Goal: Information Seeking & Learning: Learn about a topic

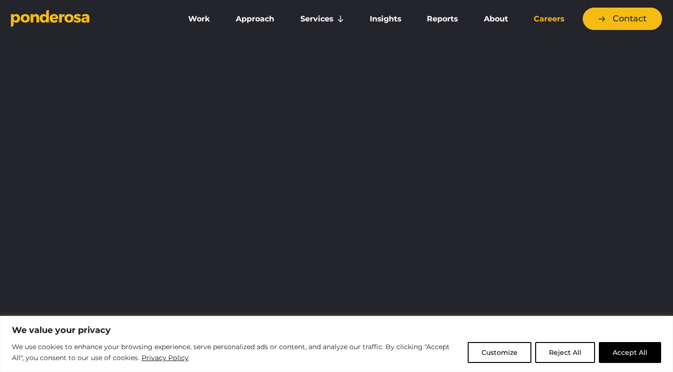
click at [551, 20] on link "Careers" at bounding box center [549, 19] width 52 height 20
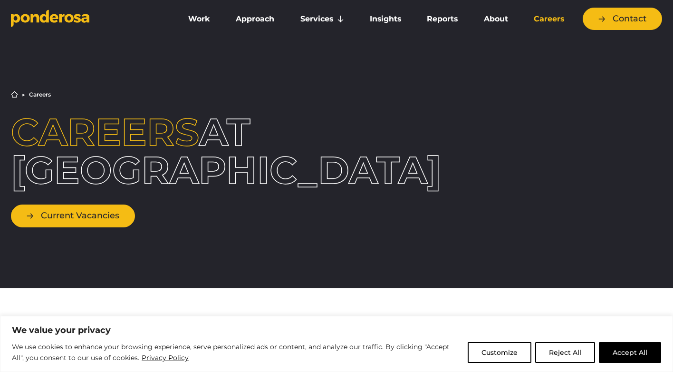
click at [75, 215] on link "Current Vacancies" at bounding box center [73, 215] width 124 height 22
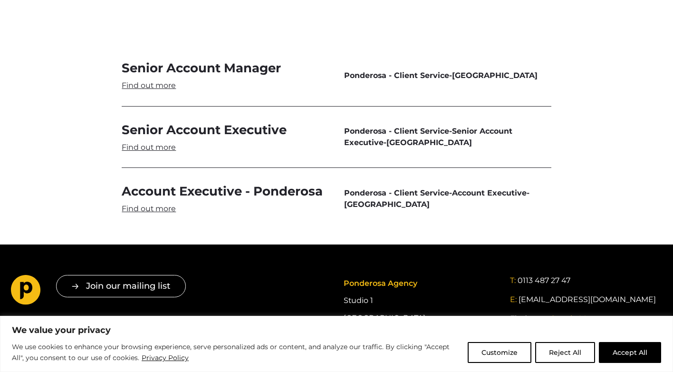
scroll to position [2891, 0]
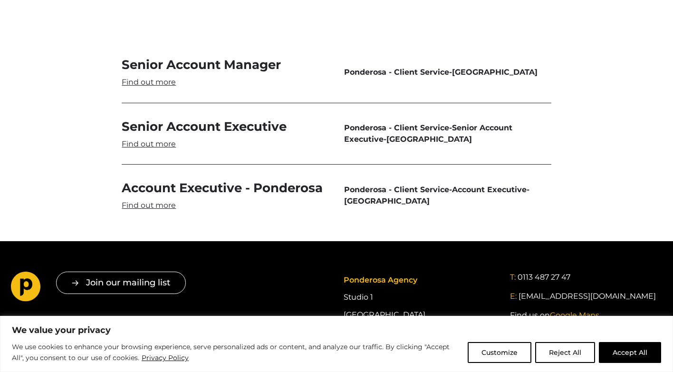
click at [154, 180] on link "Account Executive - Ponderosa" at bounding box center [225, 195] width 207 height 31
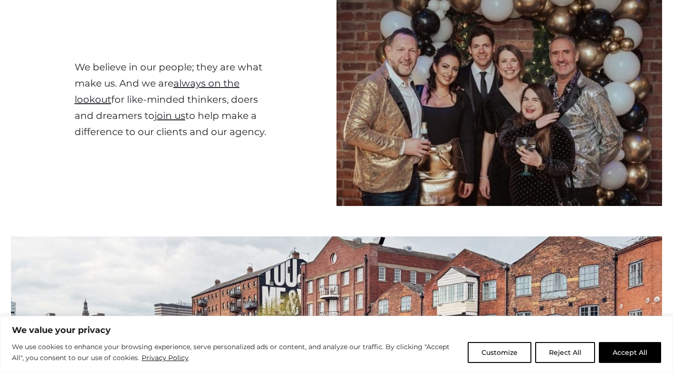
scroll to position [0, 0]
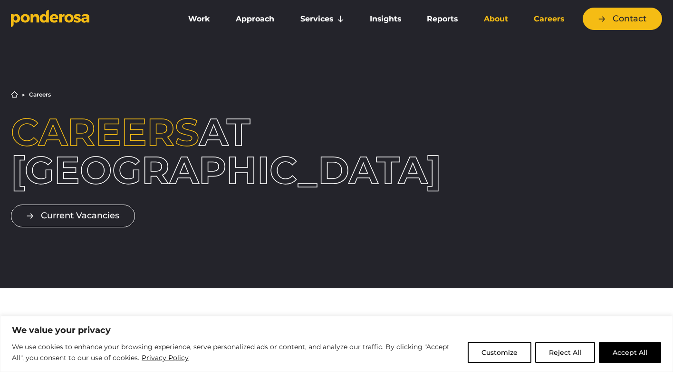
click at [492, 17] on link "About" at bounding box center [496, 19] width 46 height 20
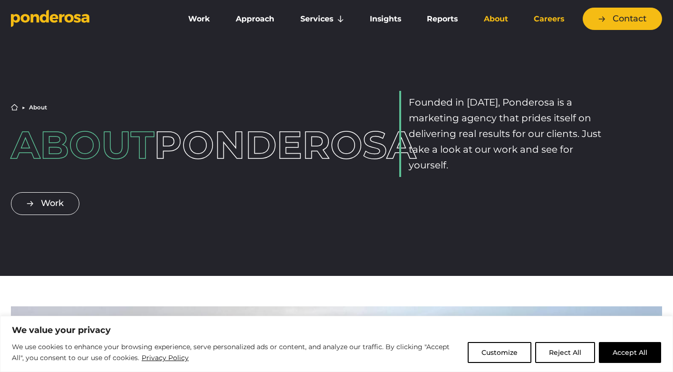
click at [541, 21] on link "Careers" at bounding box center [549, 19] width 52 height 20
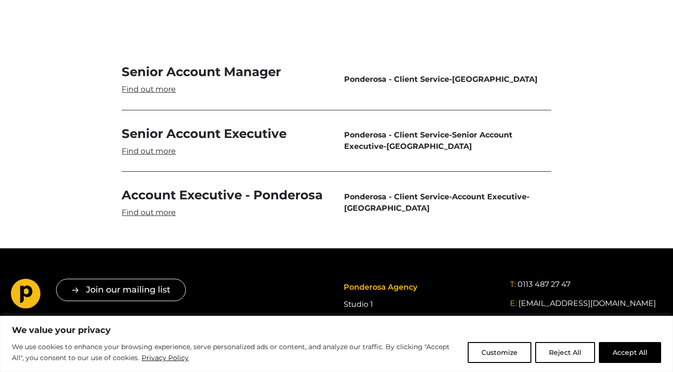
scroll to position [2887, 0]
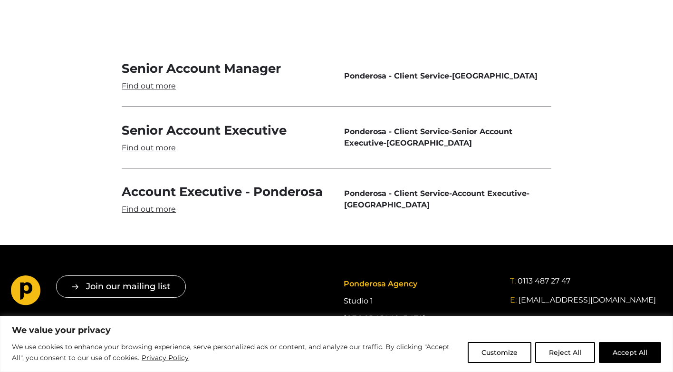
click at [158, 184] on link "Account Executive - Ponderosa" at bounding box center [225, 199] width 207 height 31
